Goal: Communication & Community: Answer question/provide support

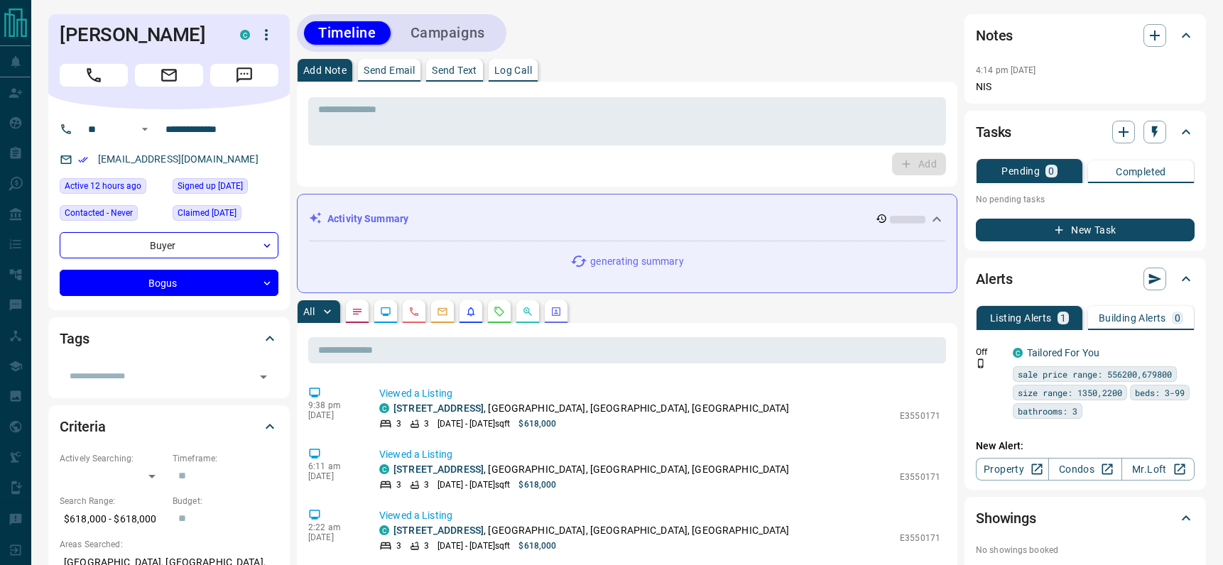
click at [394, 74] on p "Send Email" at bounding box center [389, 70] width 51 height 10
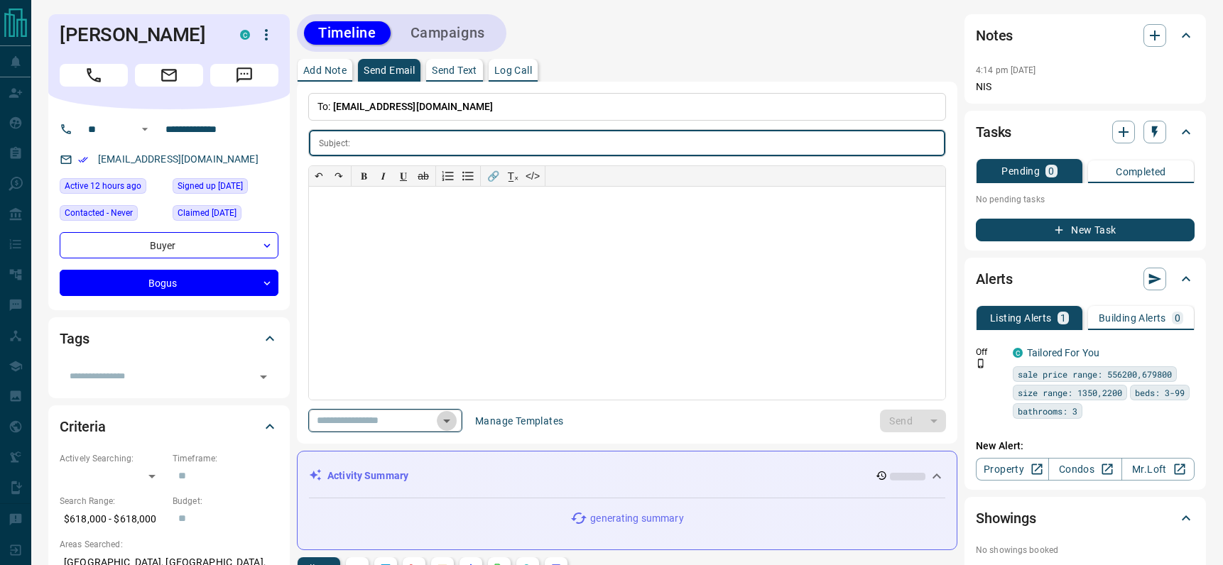
click at [455, 425] on icon "Open" at bounding box center [446, 421] width 17 height 17
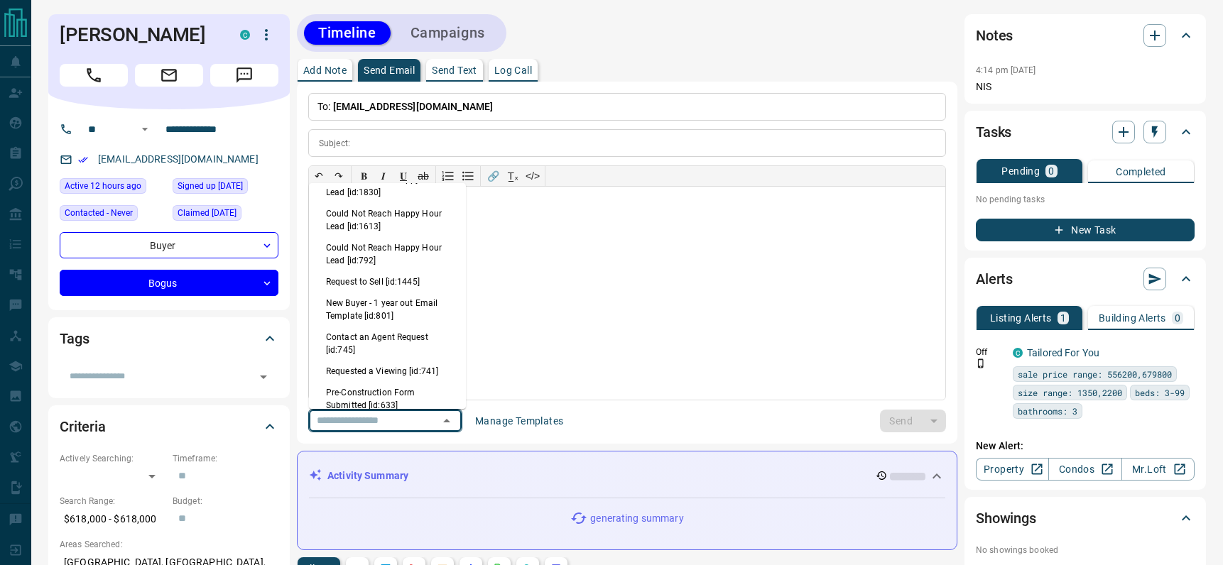
scroll to position [945, 0]
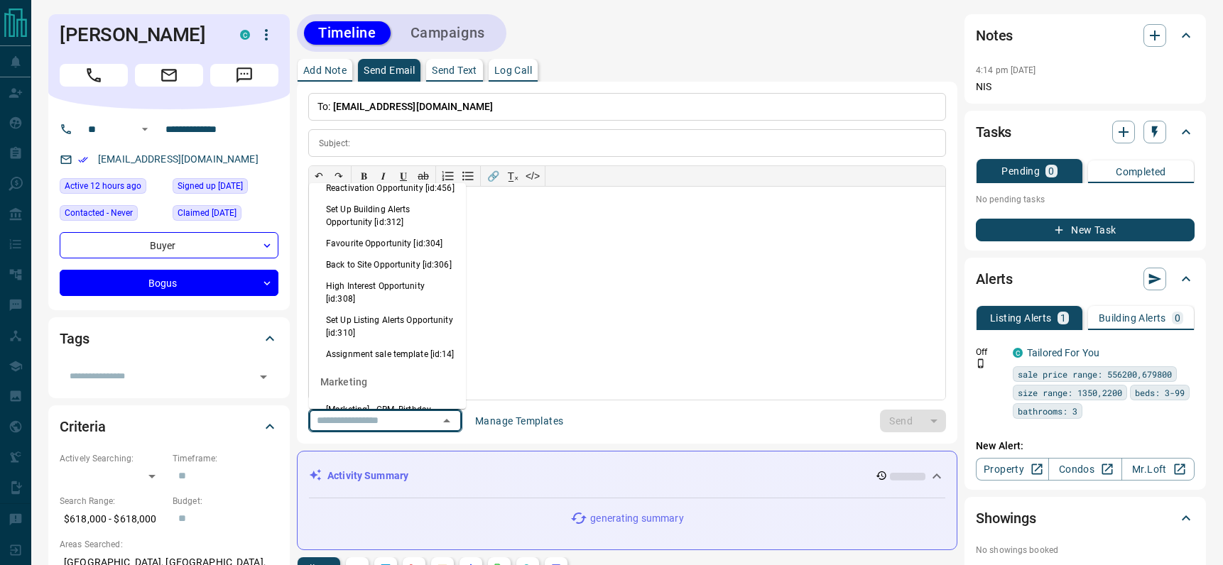
click at [371, 276] on li "Back to Site Opportunity [id:306]" at bounding box center [387, 264] width 157 height 21
type input "**********"
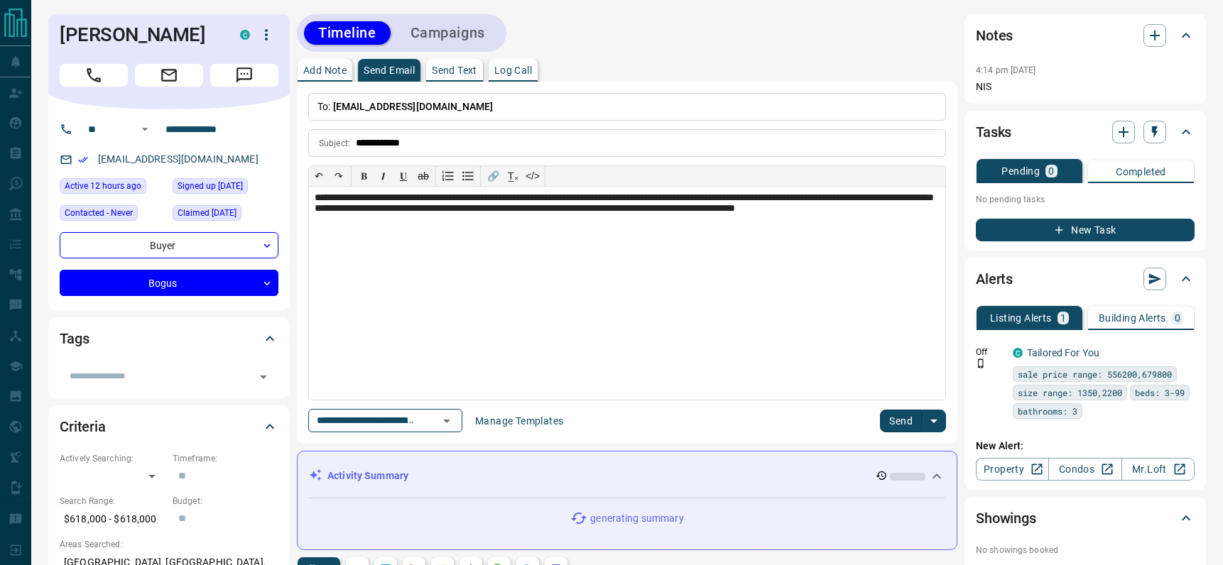
click at [888, 422] on button "Send" at bounding box center [901, 421] width 42 height 23
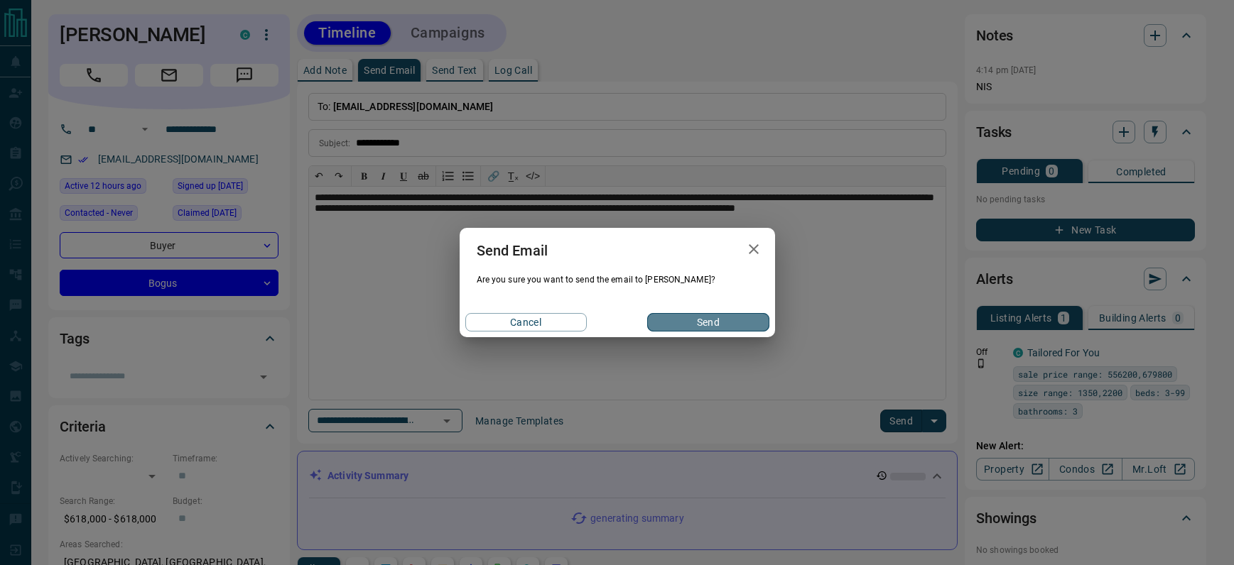
click at [694, 325] on button "Send" at bounding box center [707, 322] width 121 height 18
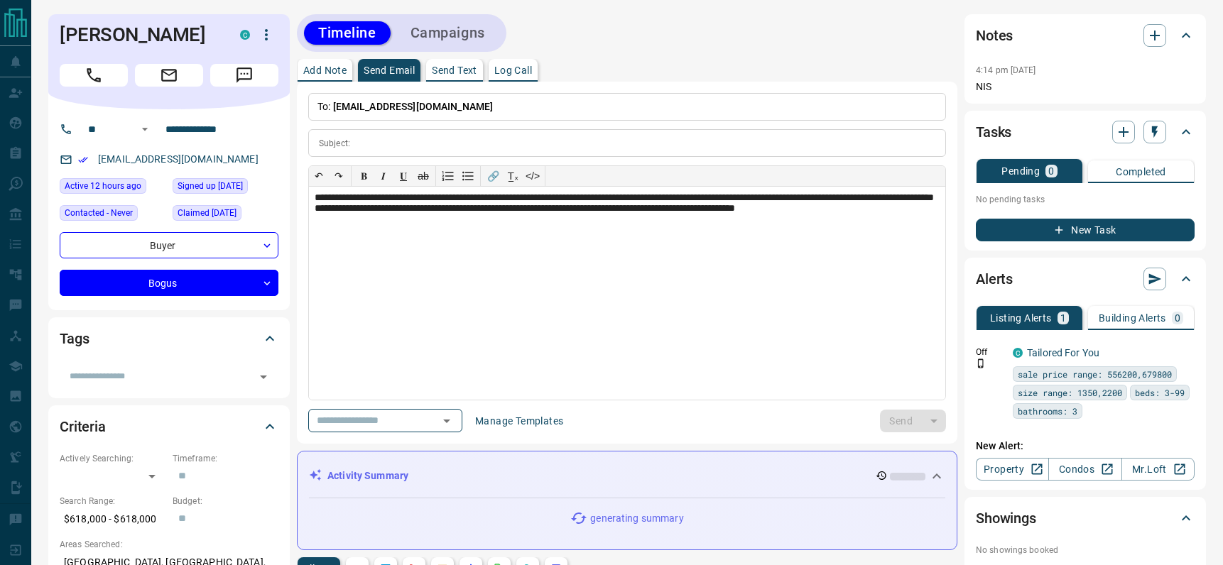
click at [1142, 128] on div at bounding box center [1139, 132] width 54 height 23
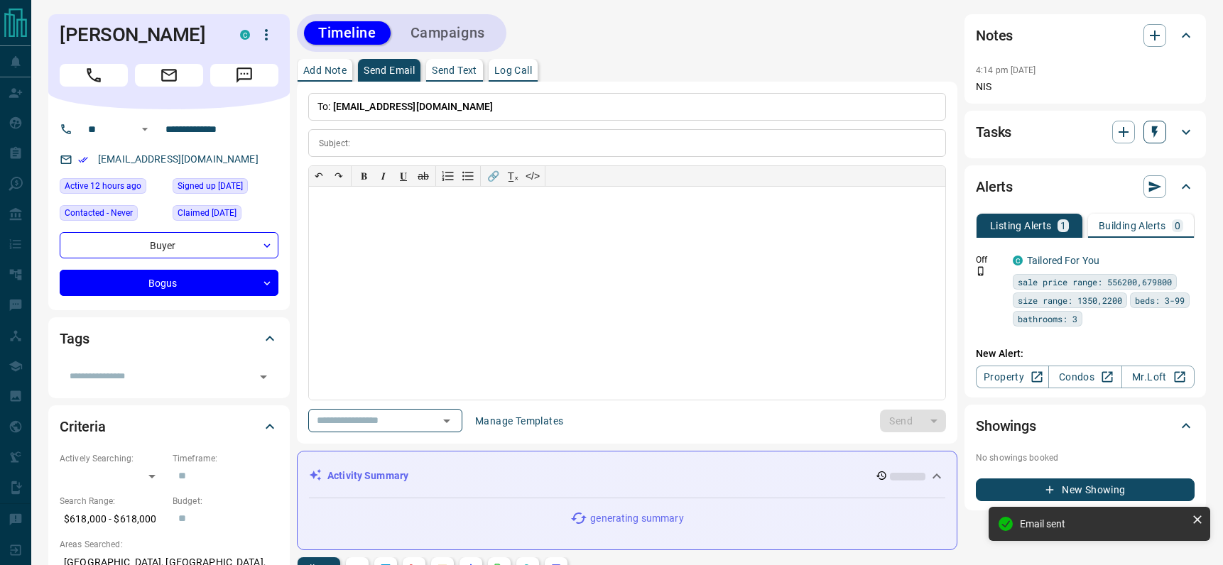
click at [1157, 121] on button "button" at bounding box center [1154, 132] width 23 height 23
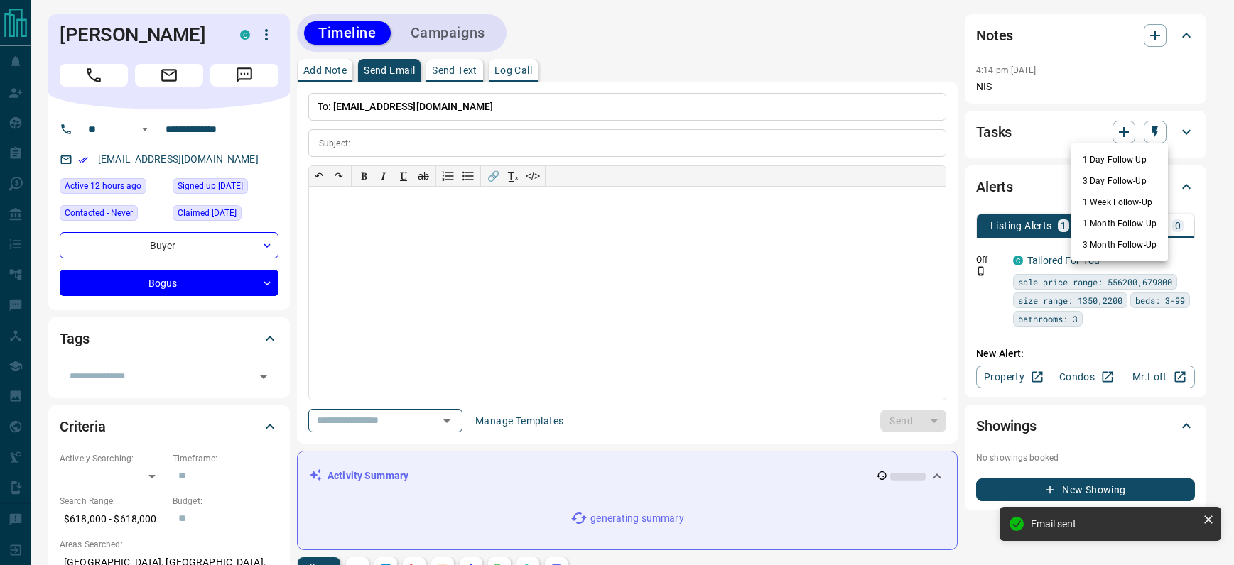
click at [1094, 158] on li "1 Day Follow-Up" at bounding box center [1119, 159] width 97 height 21
